Goal: Task Accomplishment & Management: Complete application form

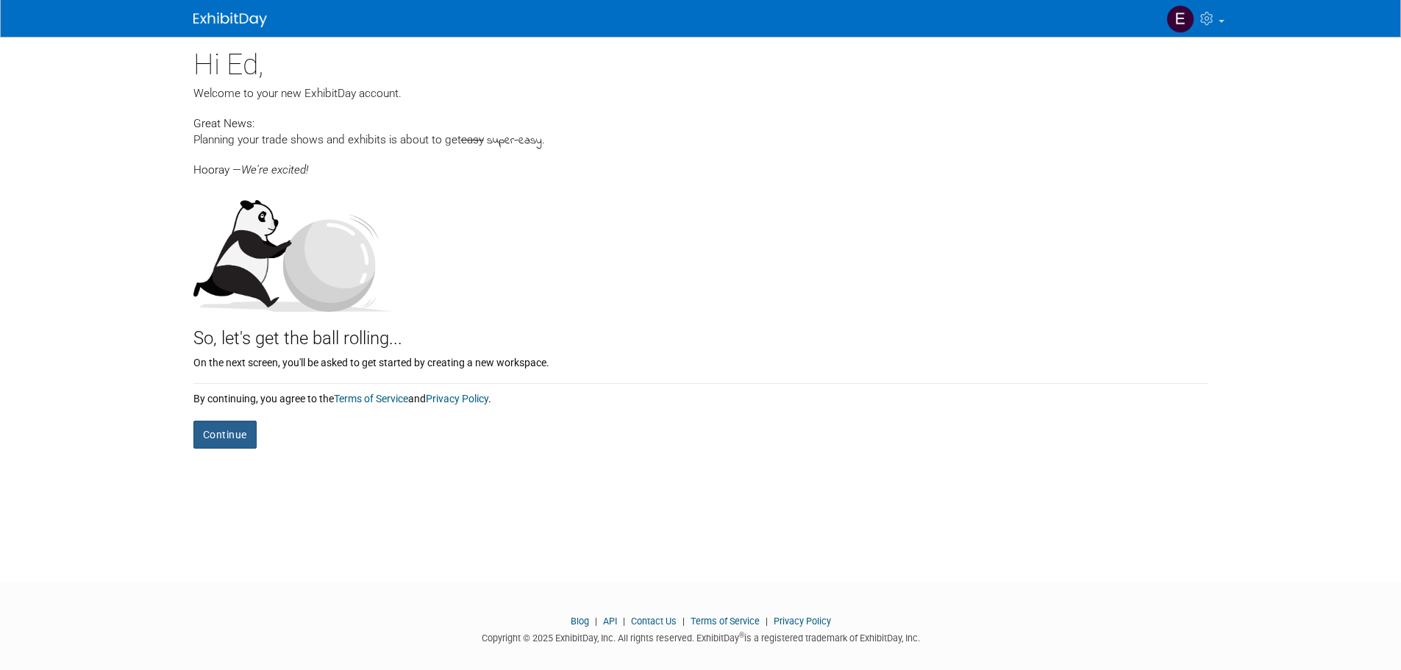
click at [215, 432] on button "Continue" at bounding box center [224, 435] width 63 height 28
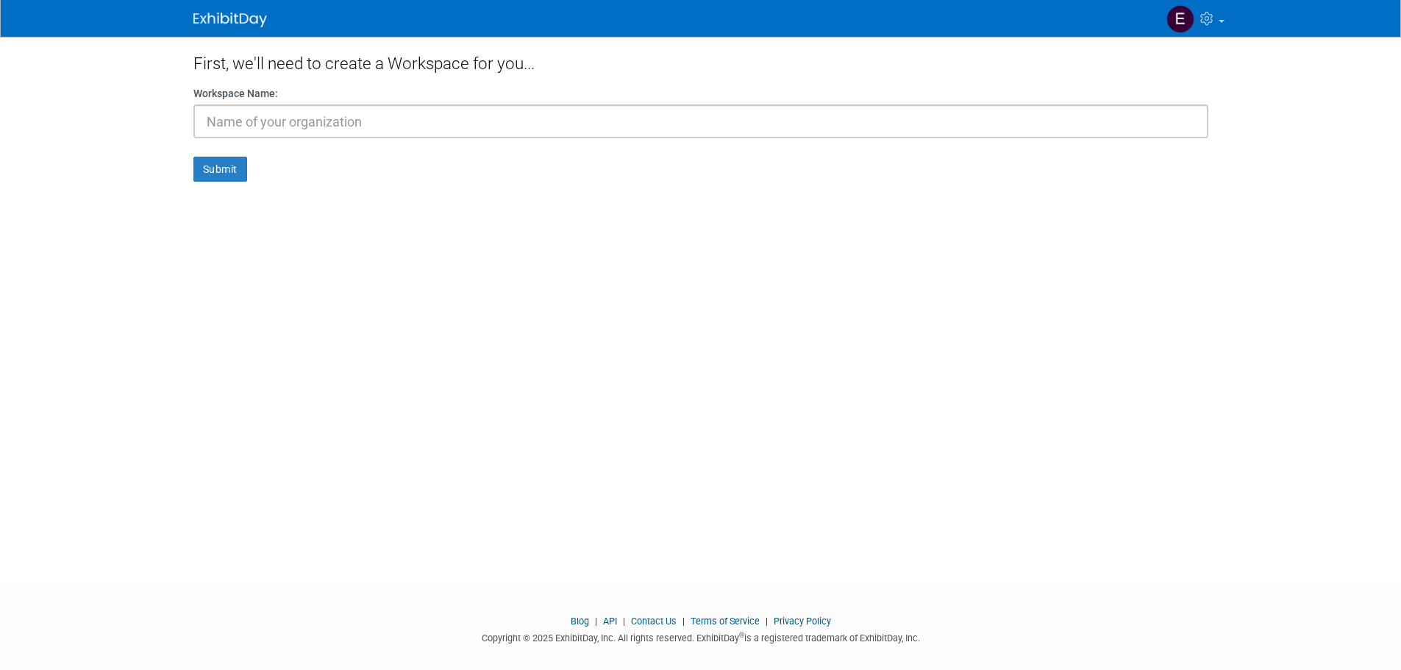
click at [270, 118] on input "text" at bounding box center [700, 121] width 1015 height 34
type input "Reach Cooling"
click at [200, 168] on button "Submit" at bounding box center [220, 169] width 54 height 25
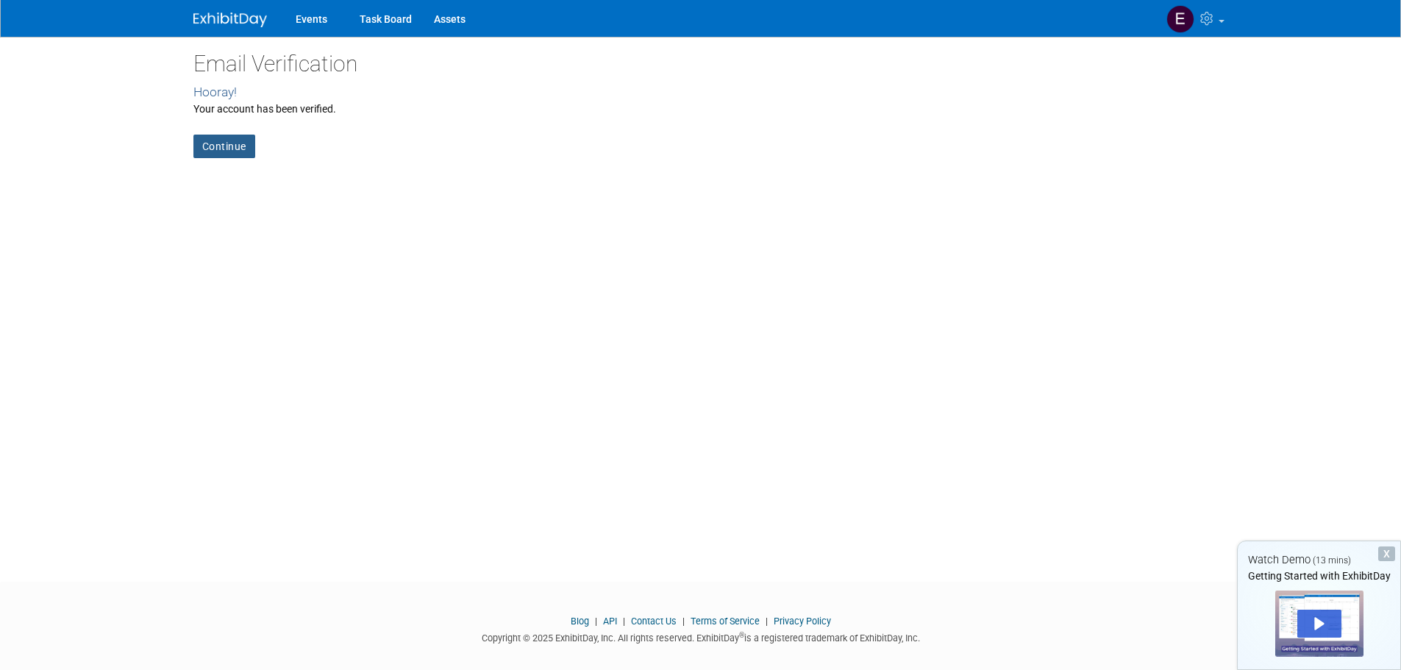
click at [209, 140] on link "Continue" at bounding box center [224, 147] width 62 height 24
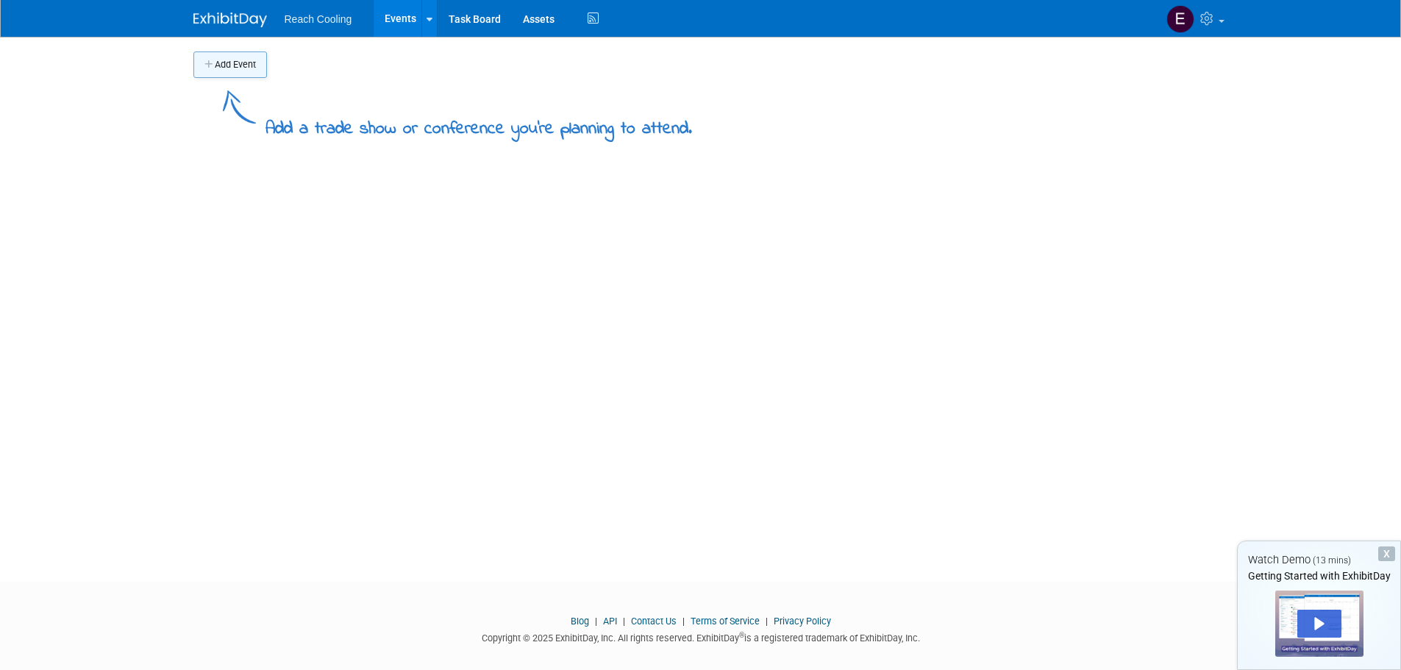
click at [229, 65] on button "Add Event" at bounding box center [230, 64] width 74 height 26
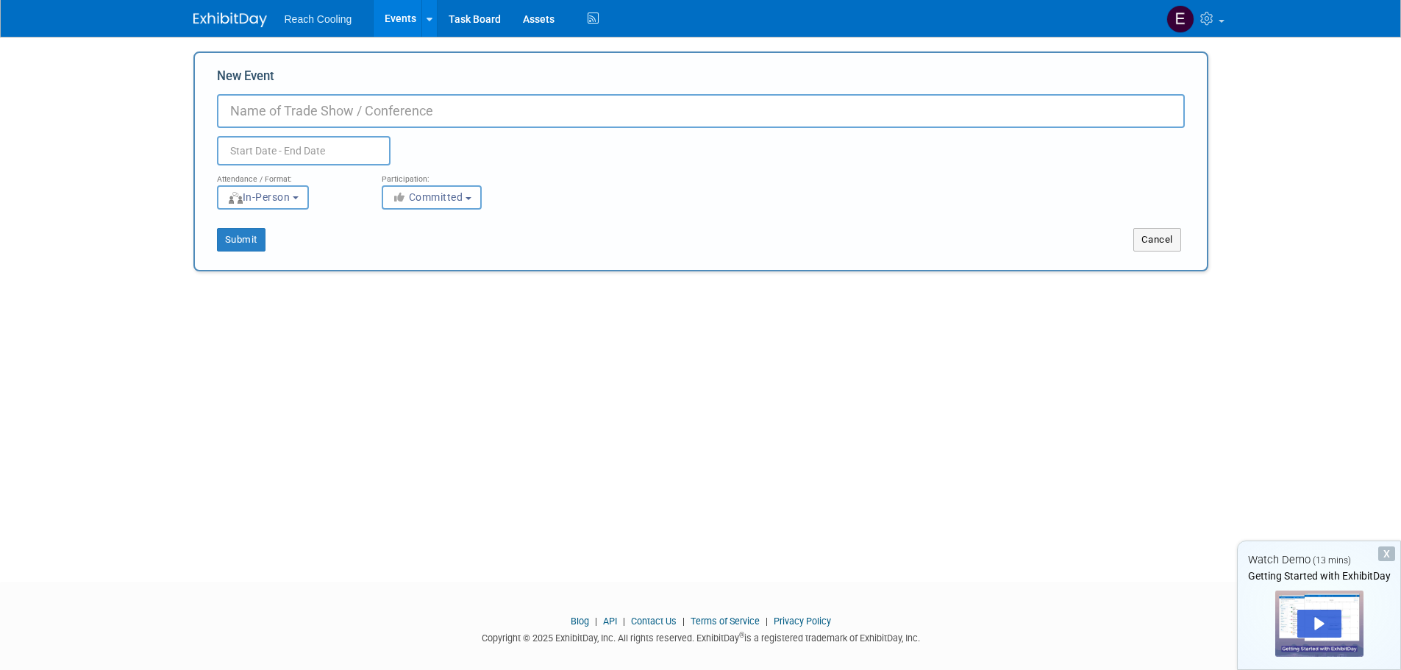
click at [259, 101] on input "New Event" at bounding box center [701, 111] width 968 height 34
type input "AAO Lexington Market Hub Event"
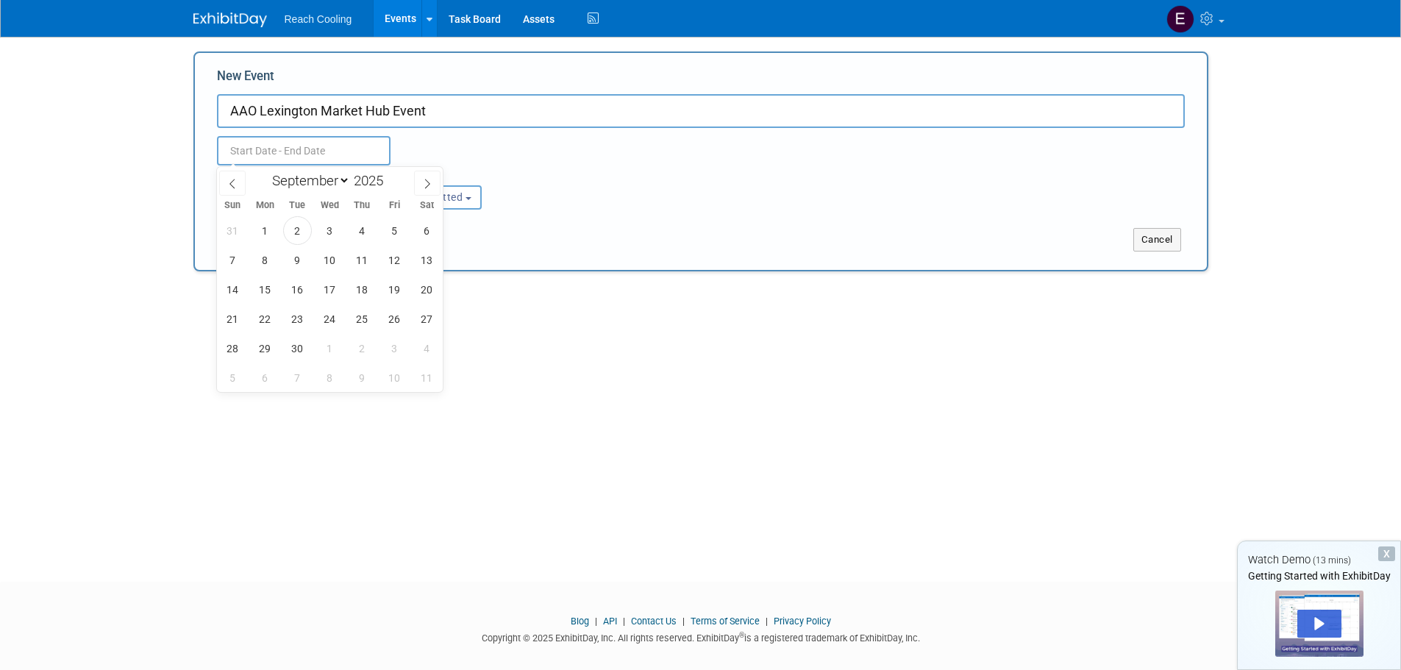
click at [265, 149] on input "text" at bounding box center [304, 150] width 174 height 29
click at [426, 188] on span at bounding box center [427, 183] width 26 height 25
select select "9"
click at [365, 263] on span "9" at bounding box center [362, 260] width 29 height 29
type input "[DATE] to [DATE]"
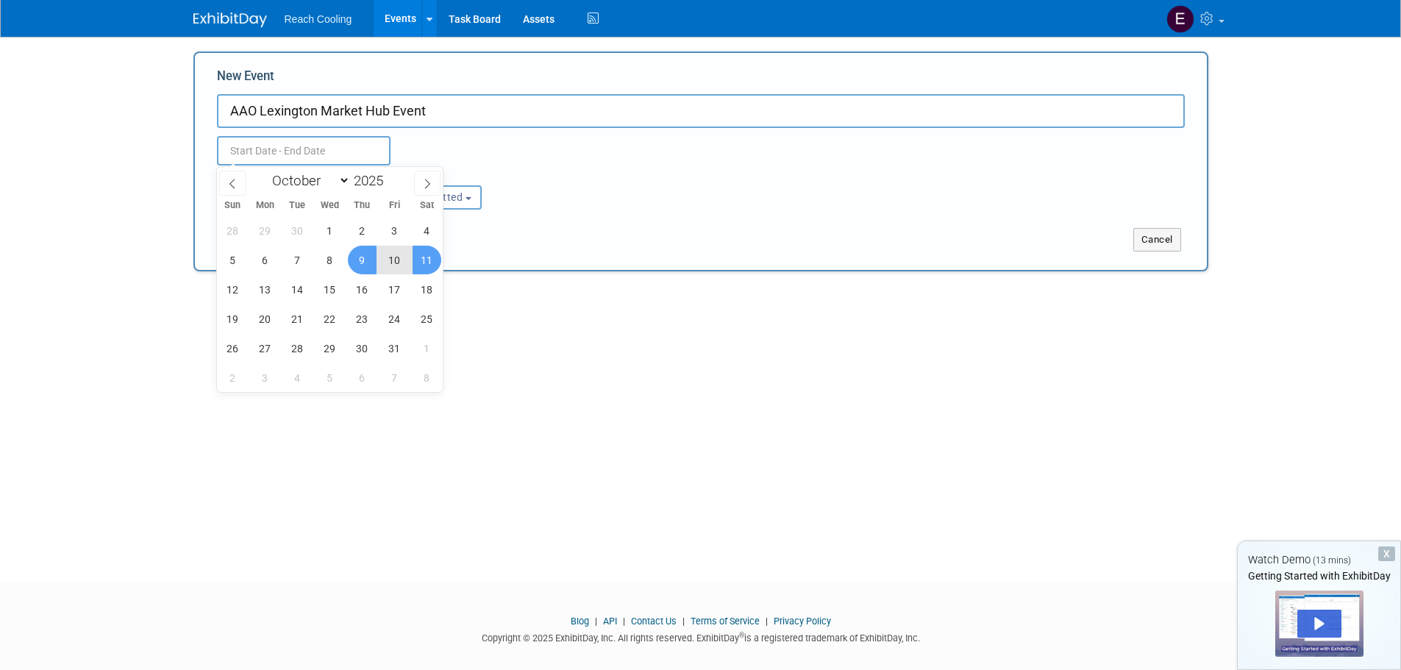
type input "[DATE] to [DATE]"
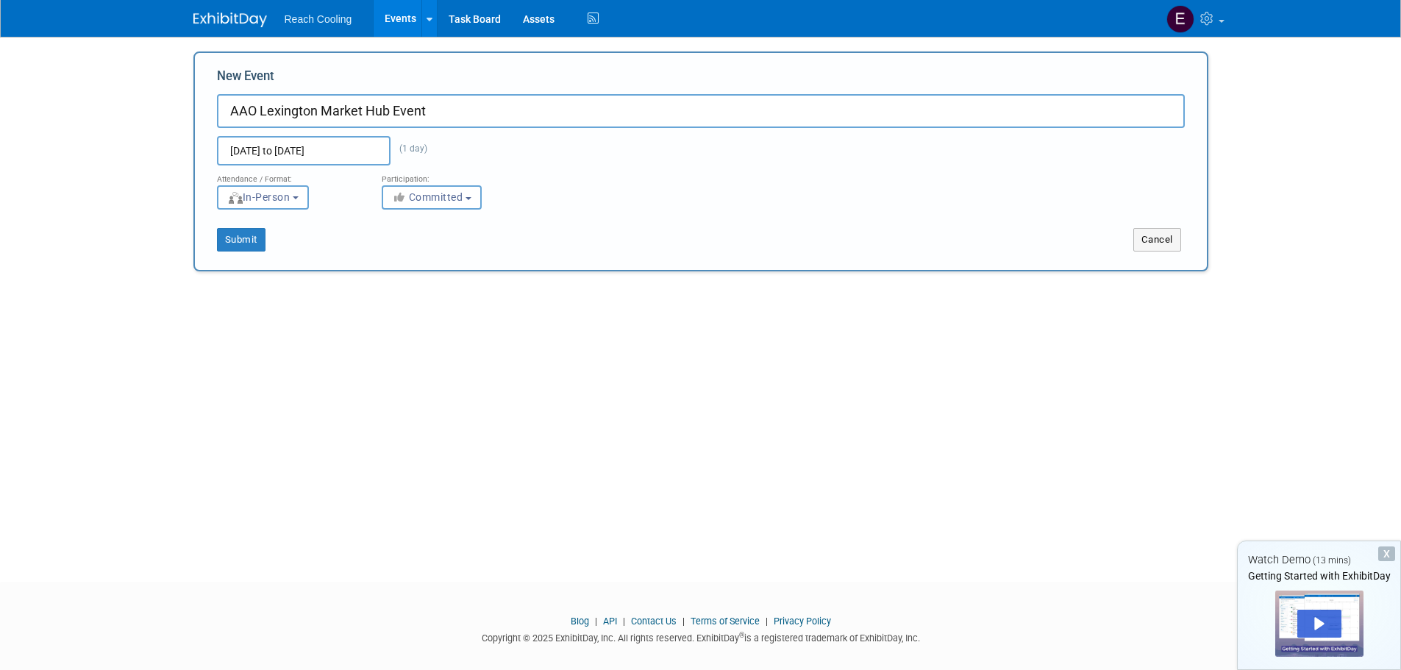
click at [605, 235] on div "Submit" at bounding box center [405, 240] width 421 height 24
click at [251, 106] on input "AAO Lexington Market Hub Event" at bounding box center [701, 111] width 968 height 34
type input "AAP Lexington Market Hub Event"
click at [239, 235] on button "Submit" at bounding box center [241, 240] width 49 height 24
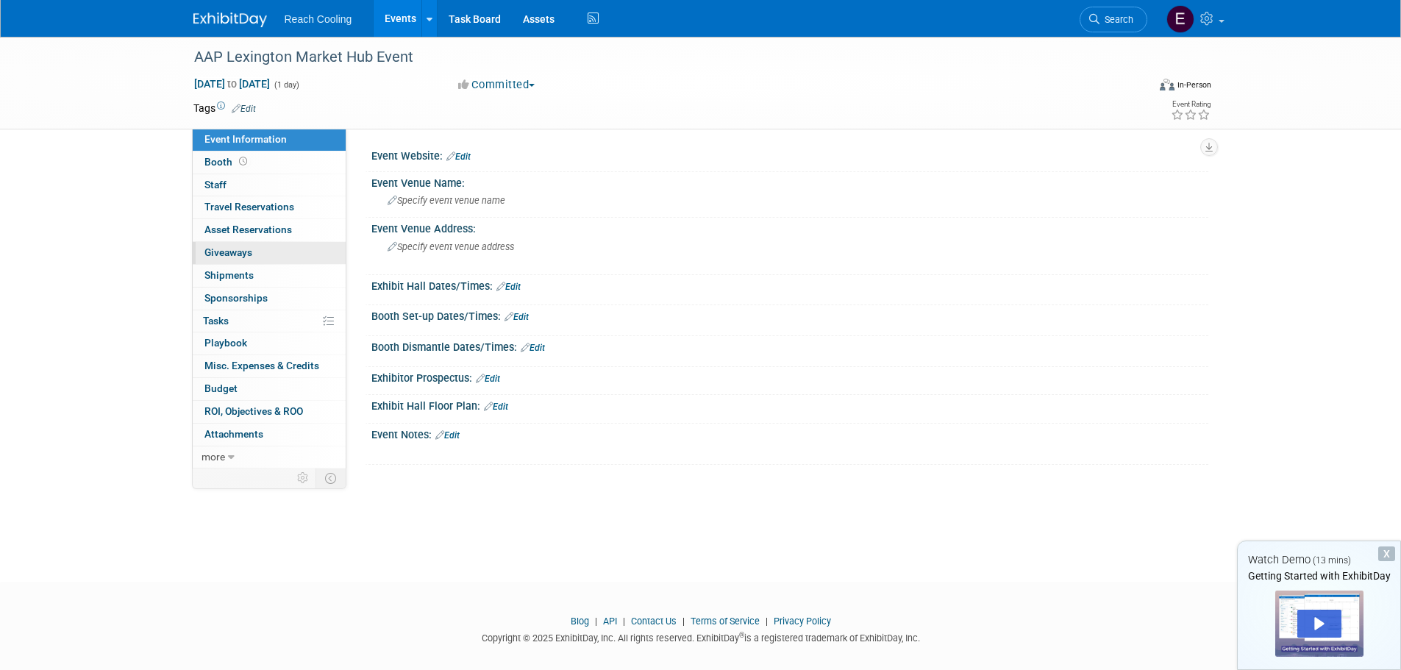
click at [249, 251] on span "Giveaways 0" at bounding box center [228, 252] width 48 height 12
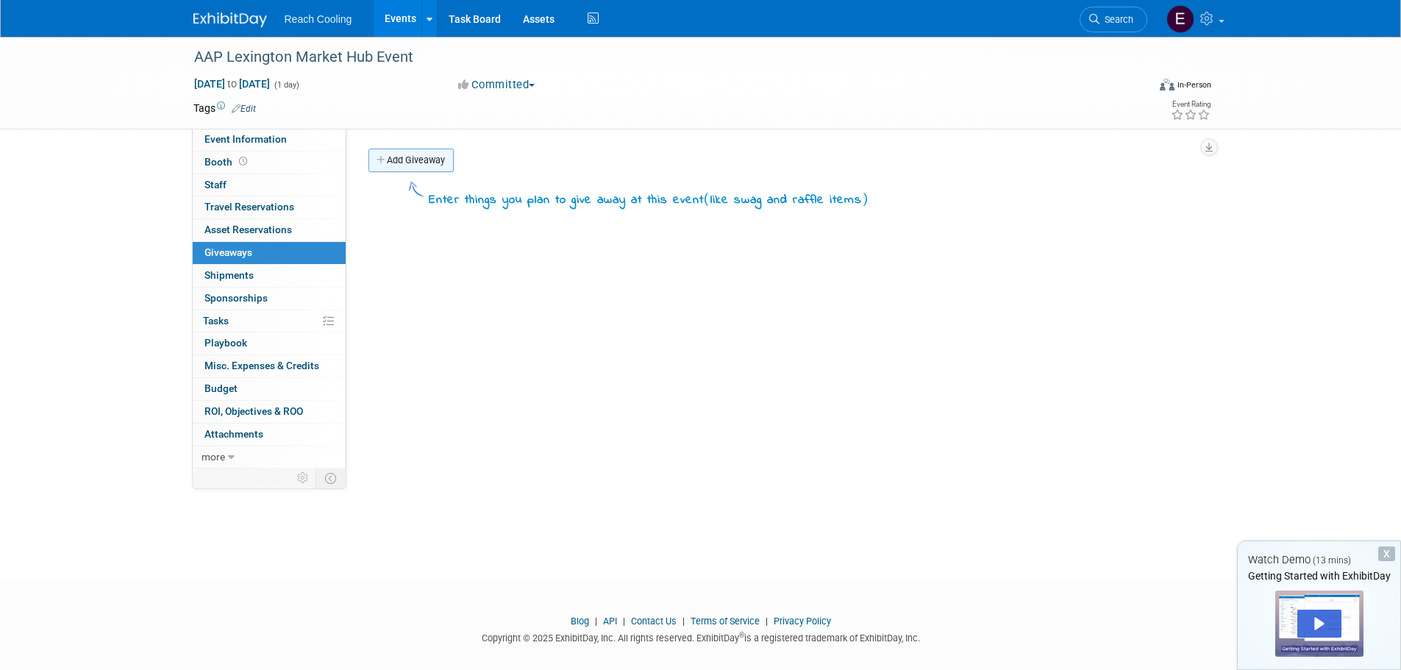
click at [437, 163] on link "Add Giveaway" at bounding box center [410, 161] width 85 height 24
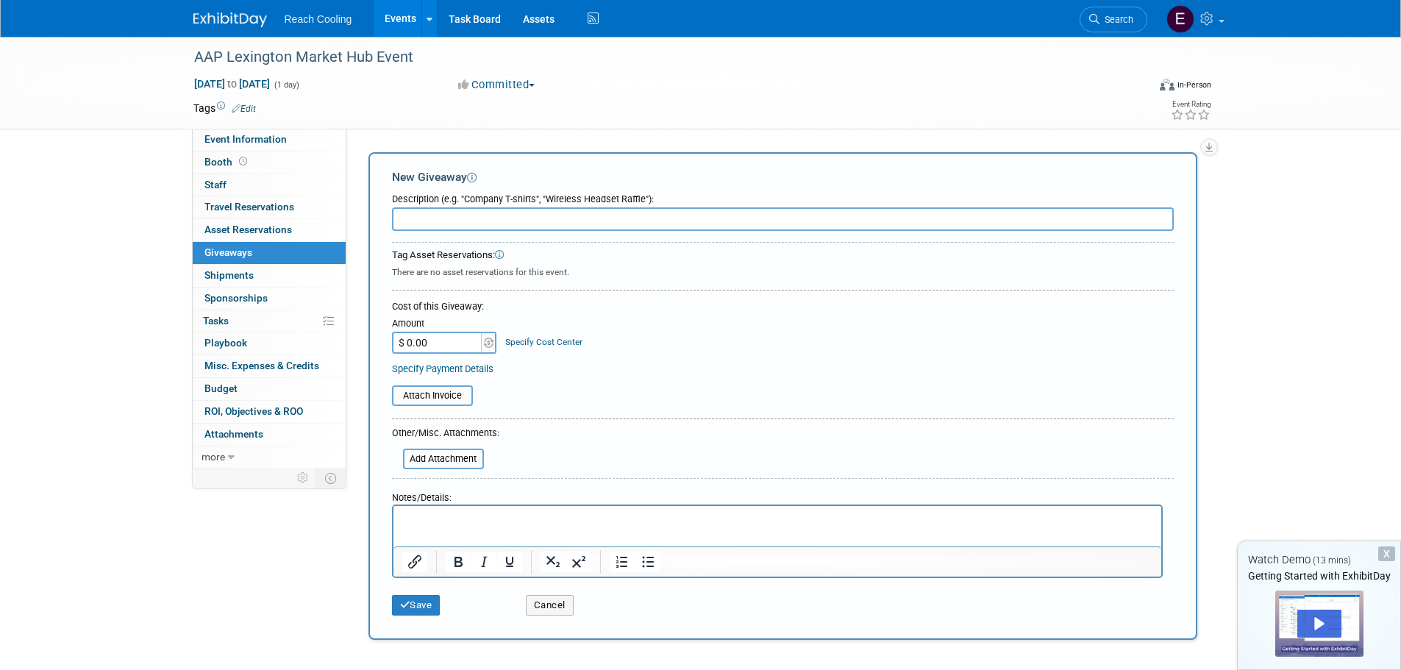
click at [1290, 376] on div "AAP Lexington Market Hub Event Oct 9, 2025 to Oct 9, 2025 (1 day) Oct 9, 2025 t…" at bounding box center [700, 355] width 1401 height 637
click at [454, 457] on input "file" at bounding box center [394, 459] width 175 height 18
click at [1262, 314] on div "AAP Lexington Market Hub Event Oct 9, 2025 to Oct 9, 2025 (1 day) Oct 9, 2025 t…" at bounding box center [700, 355] width 1401 height 637
click at [558, 12] on link "Assets" at bounding box center [539, 18] width 54 height 37
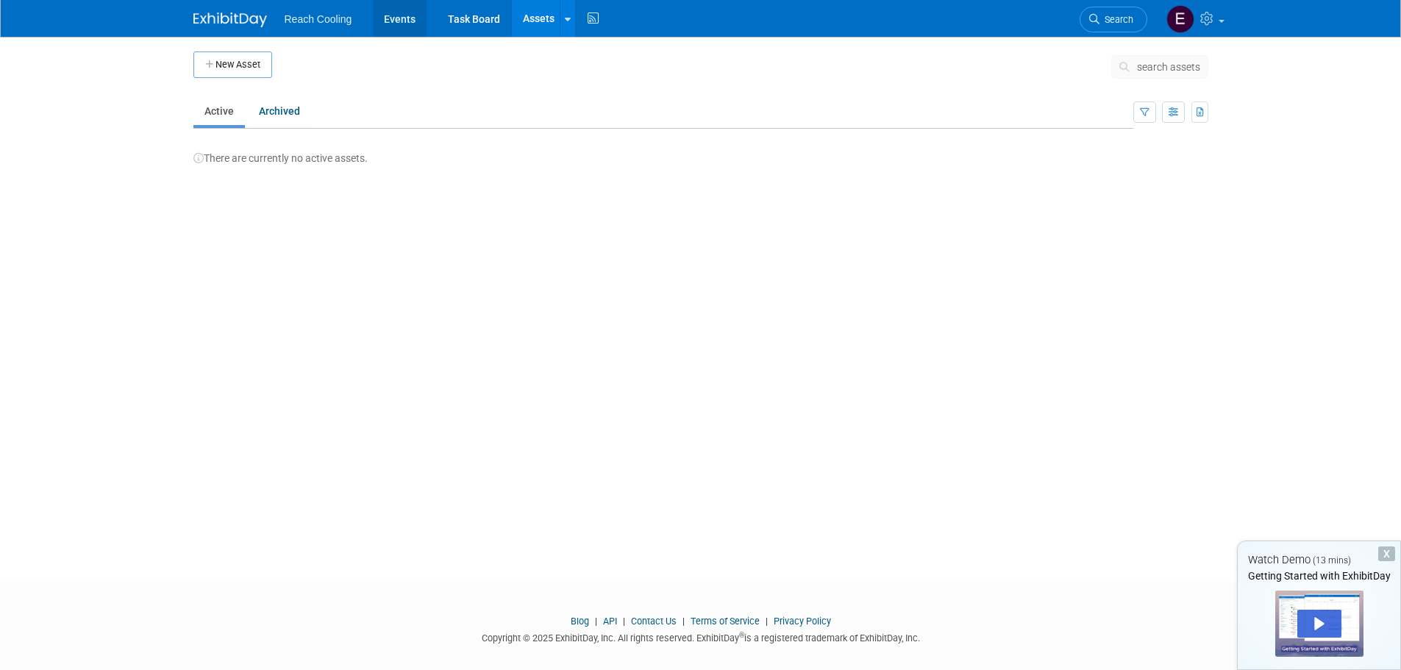
click at [379, 19] on link "Events" at bounding box center [400, 18] width 54 height 37
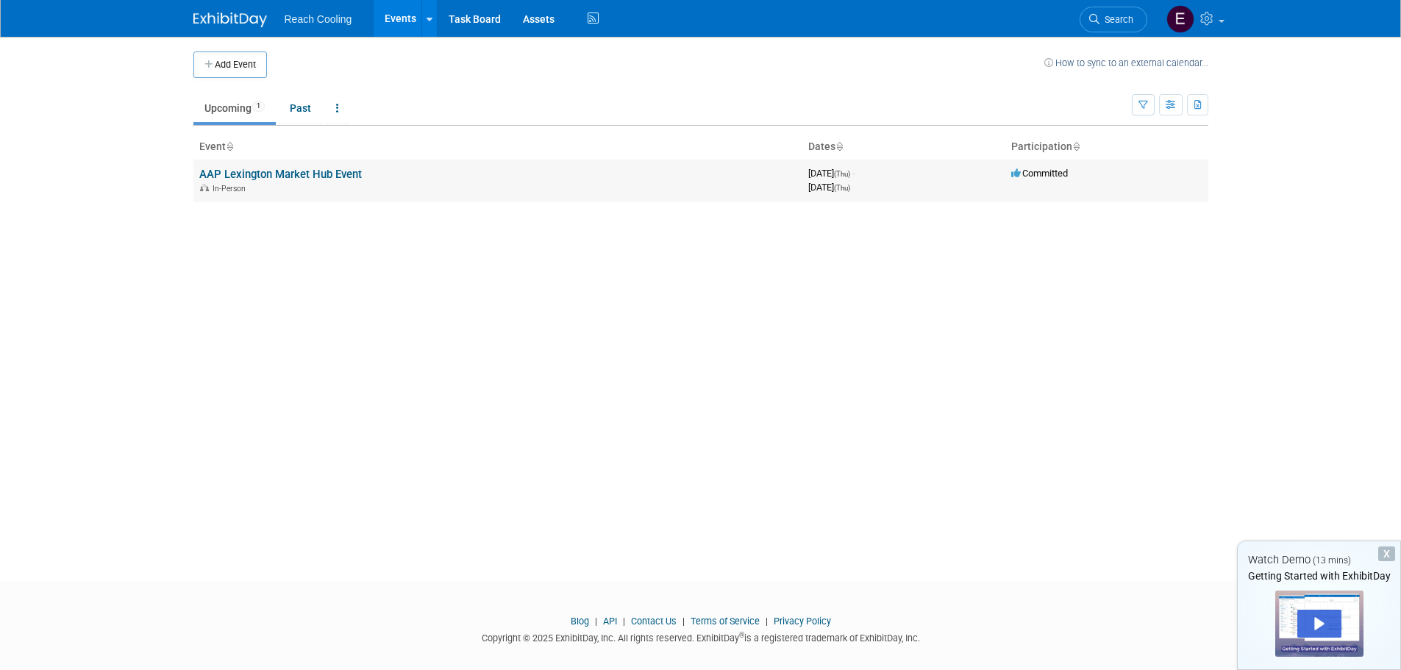
click at [291, 174] on link "AAP Lexington Market Hub Event" at bounding box center [280, 174] width 162 height 13
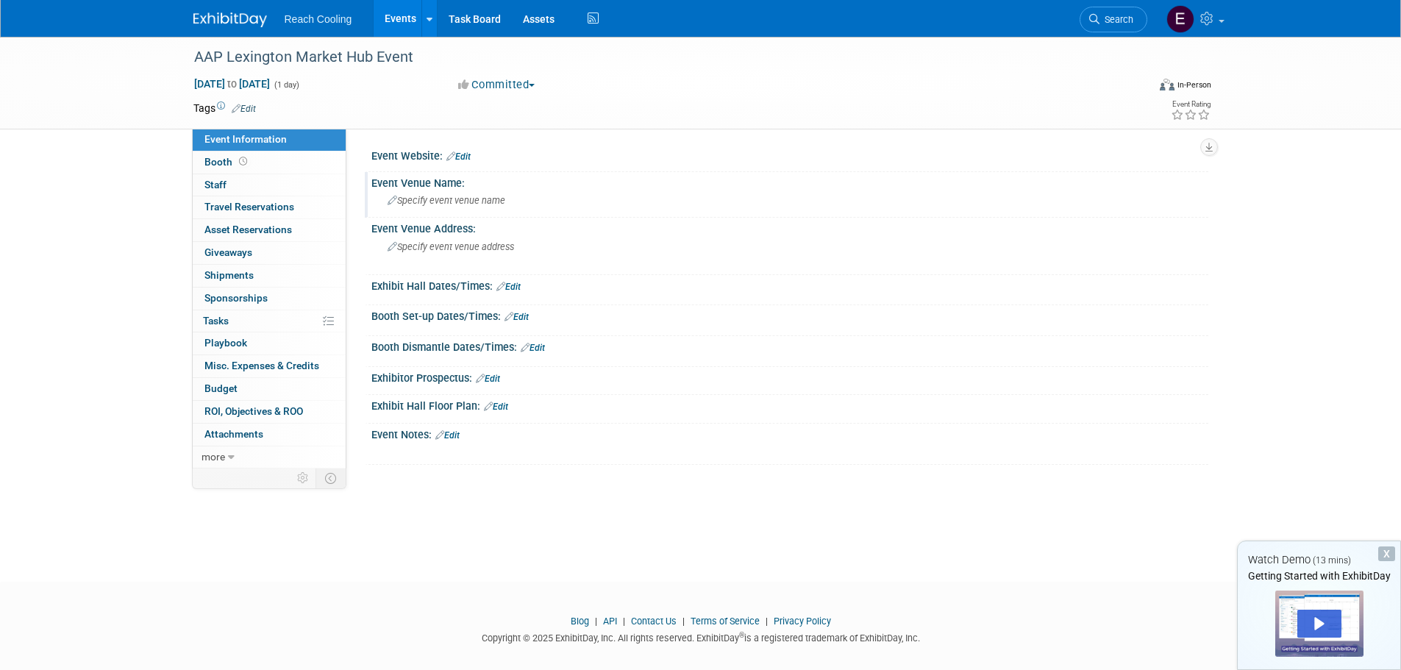
click at [454, 204] on span "Specify event venue name" at bounding box center [446, 200] width 118 height 11
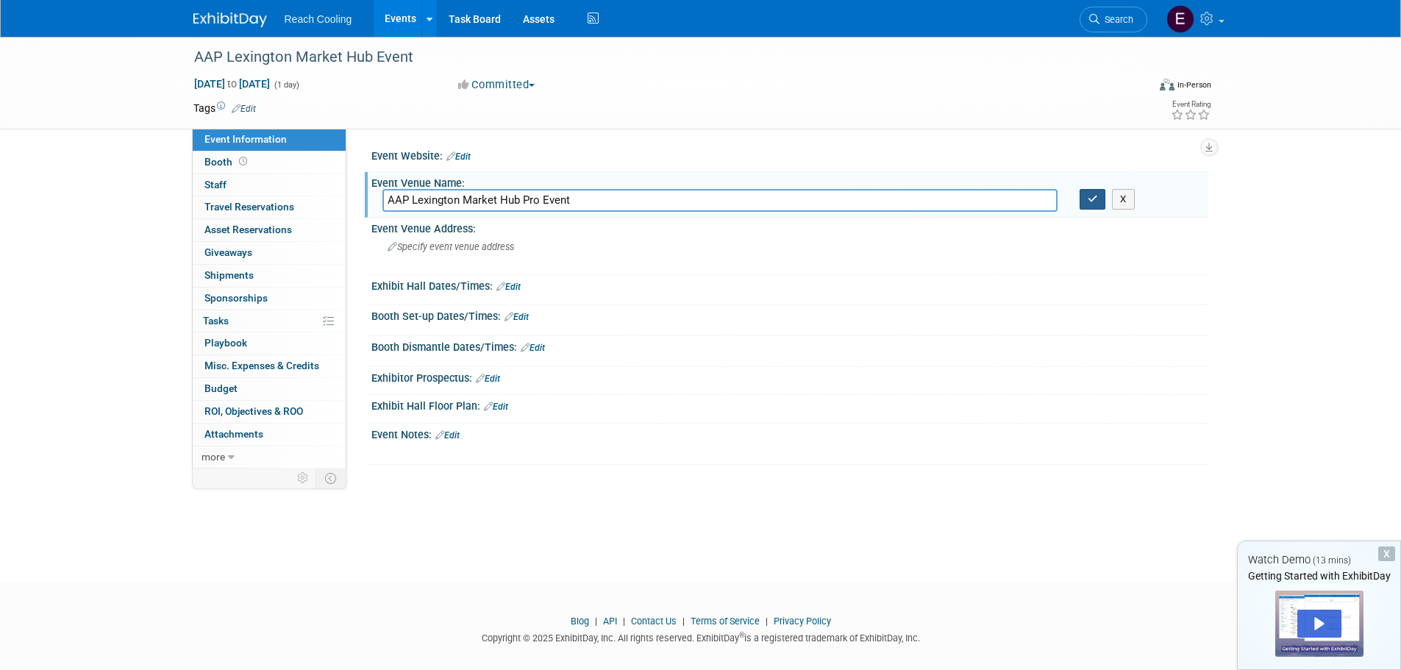
type input "AAP Lexington Market Hub Pro Event"
click at [1096, 201] on icon "button" at bounding box center [1092, 199] width 10 height 10
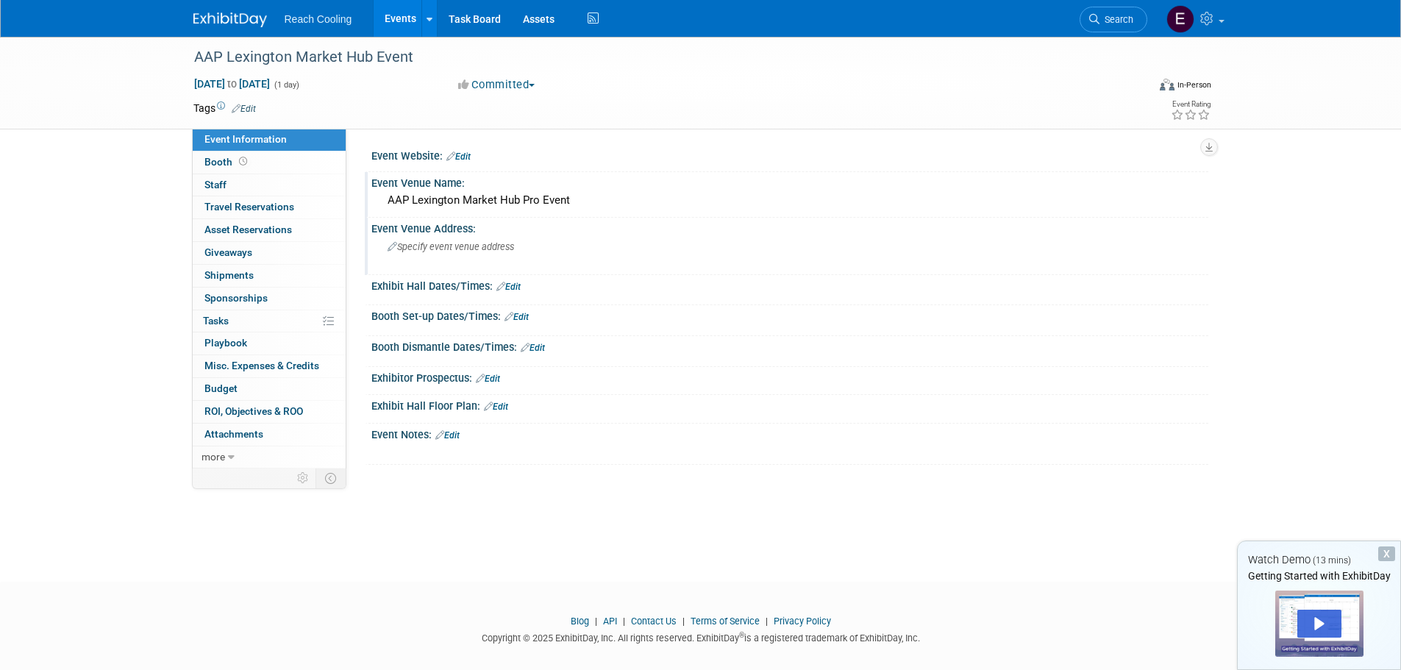
click at [487, 248] on span "Specify event venue address" at bounding box center [450, 246] width 126 height 11
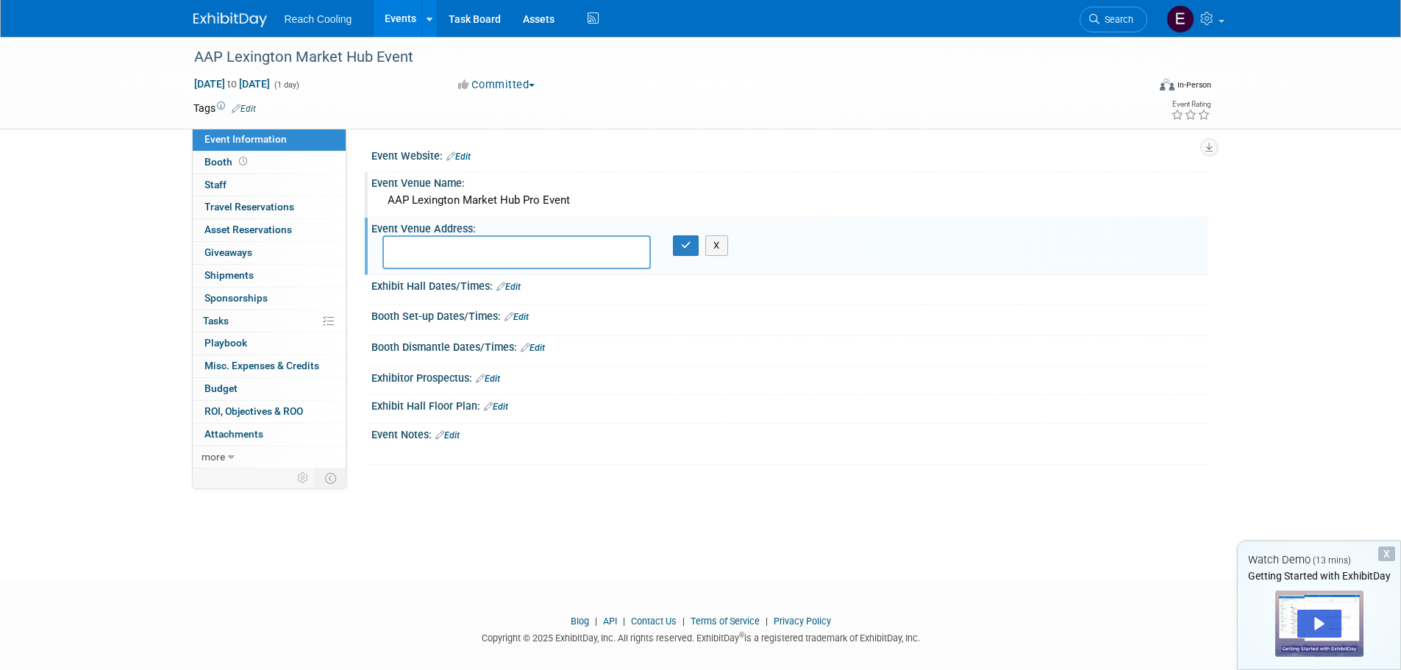
click at [477, 258] on textarea at bounding box center [516, 252] width 268 height 34
type textarea "[STREET_ADDRESS] [GEOGRAPHIC_DATA], [GEOGRAPHIC_DATA]"
click at [685, 253] on button "button" at bounding box center [686, 245] width 26 height 21
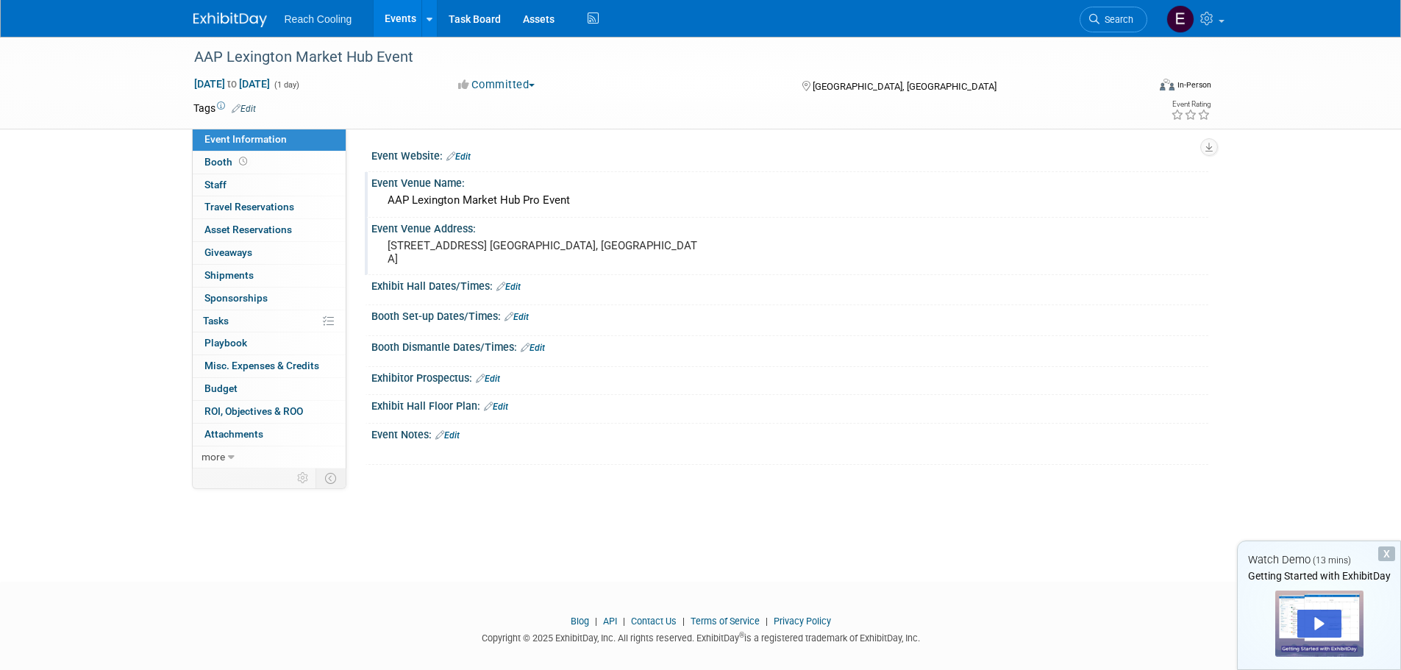
click at [1346, 624] on div at bounding box center [1319, 623] width 88 height 66
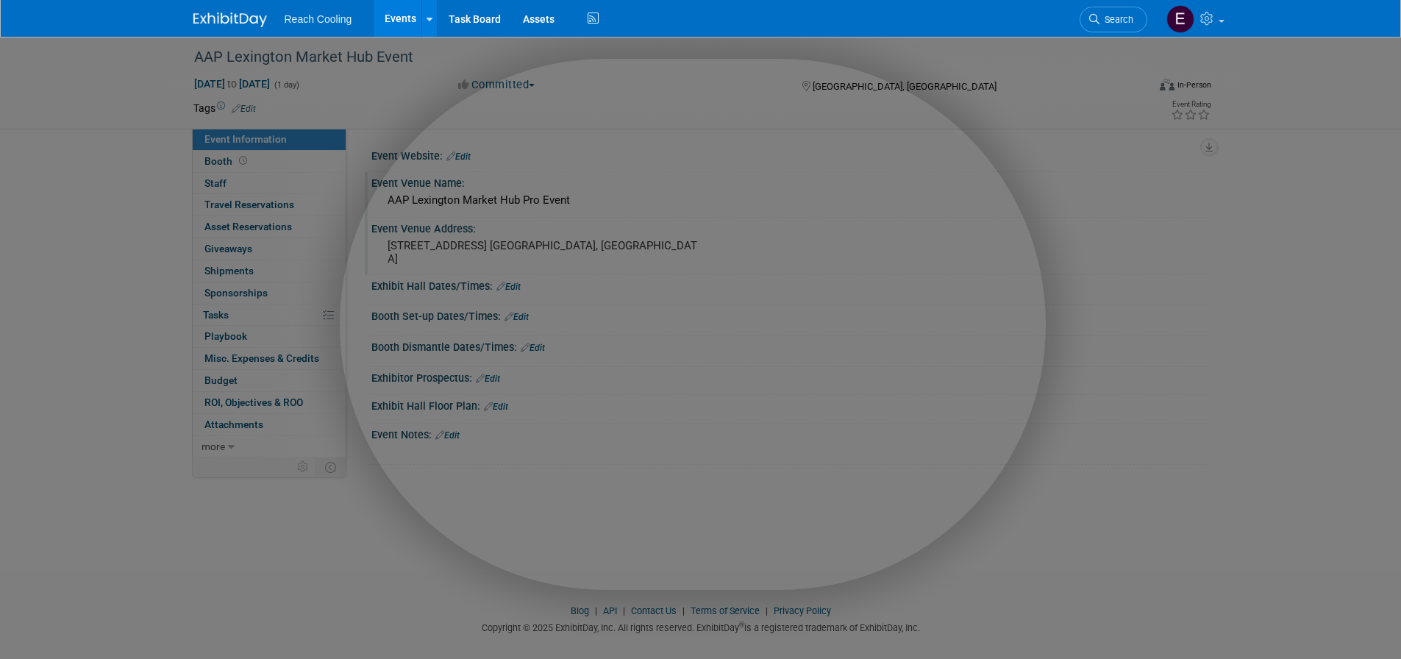
click at [1332, 624] on div at bounding box center [706, 371] width 1412 height 742
click at [1176, 312] on div at bounding box center [706, 371] width 1412 height 742
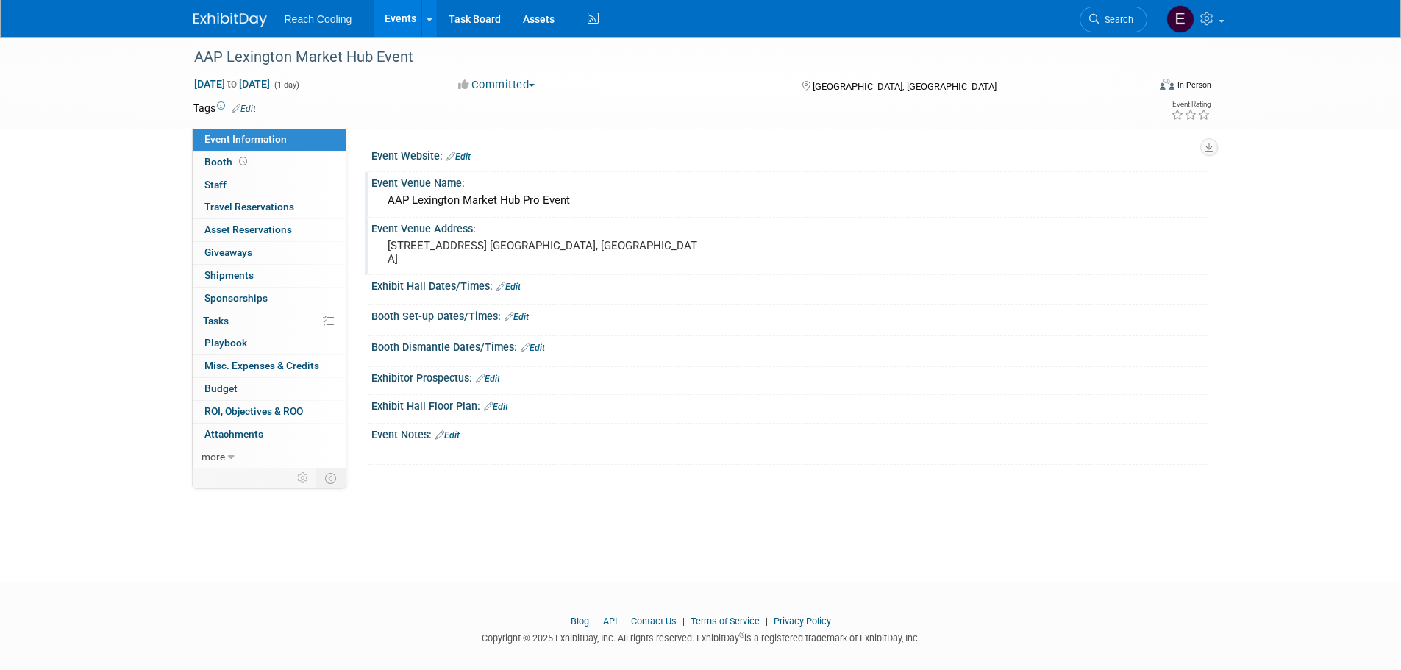
scroll to position [15, 0]
